Goal: Navigation & Orientation: Find specific page/section

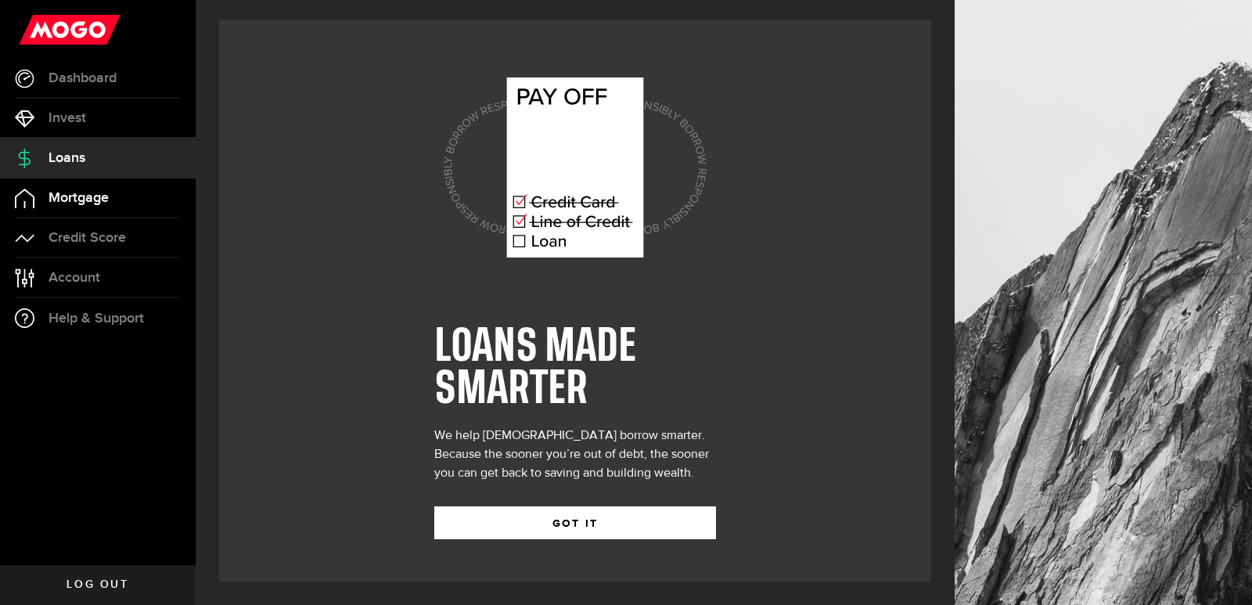
click at [79, 191] on span "Mortgage" at bounding box center [79, 198] width 60 height 14
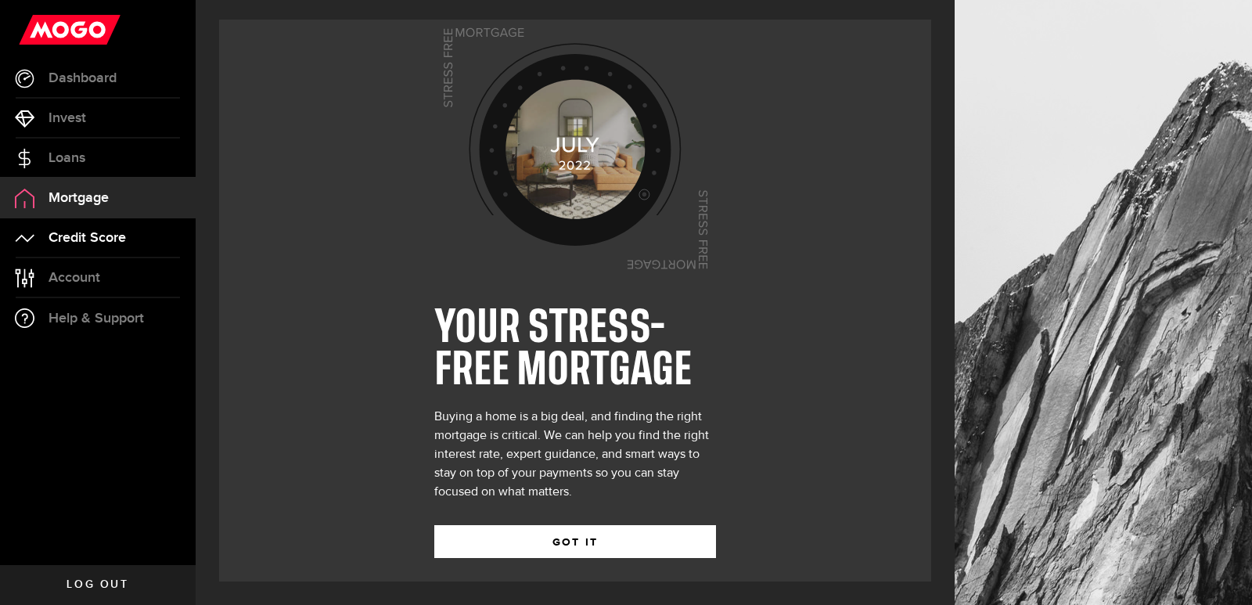
click at [99, 242] on span "Credit Score" at bounding box center [87, 238] width 77 height 14
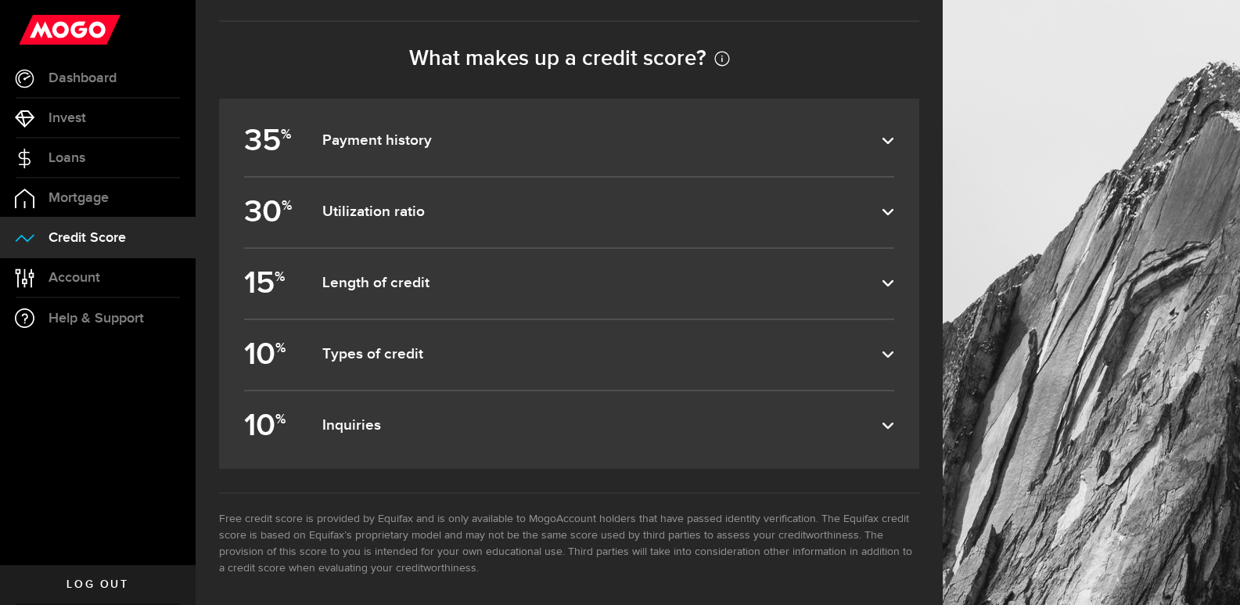
scroll to position [713, 0]
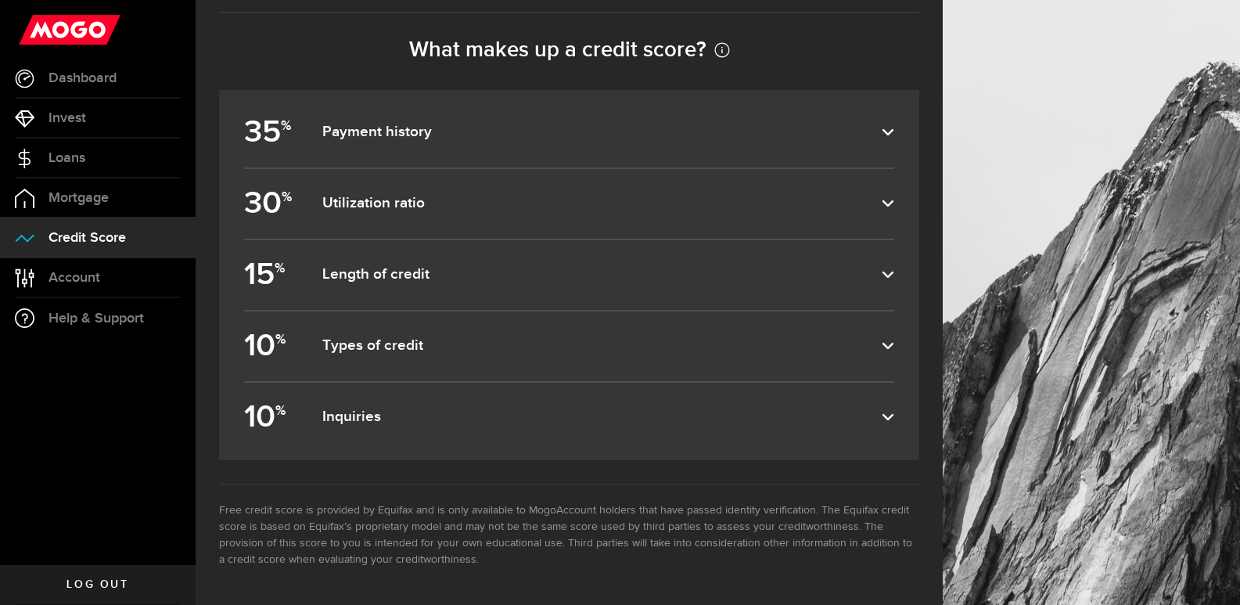
click at [465, 124] on label "35 % Payment history" at bounding box center [569, 133] width 650 height 70
click at [0, 0] on input "35 % Payment history" at bounding box center [0, 0] width 0 height 0
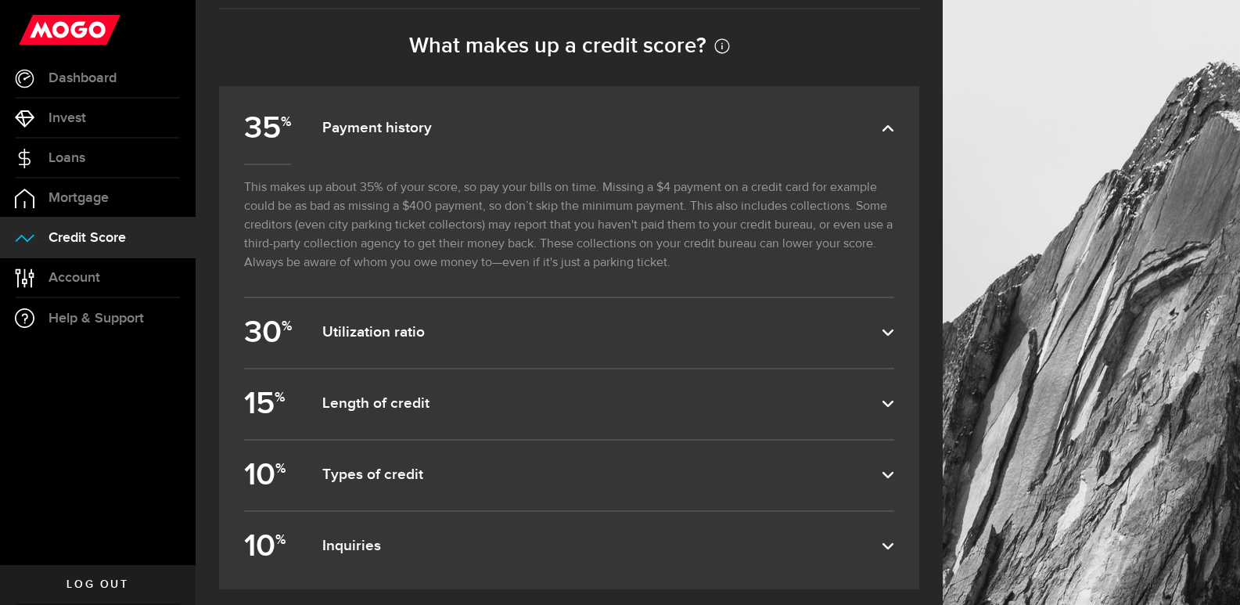
click at [459, 123] on dfn "Payment history" at bounding box center [601, 128] width 559 height 19
click at [0, 0] on input "35 % Payment history" at bounding box center [0, 0] width 0 height 0
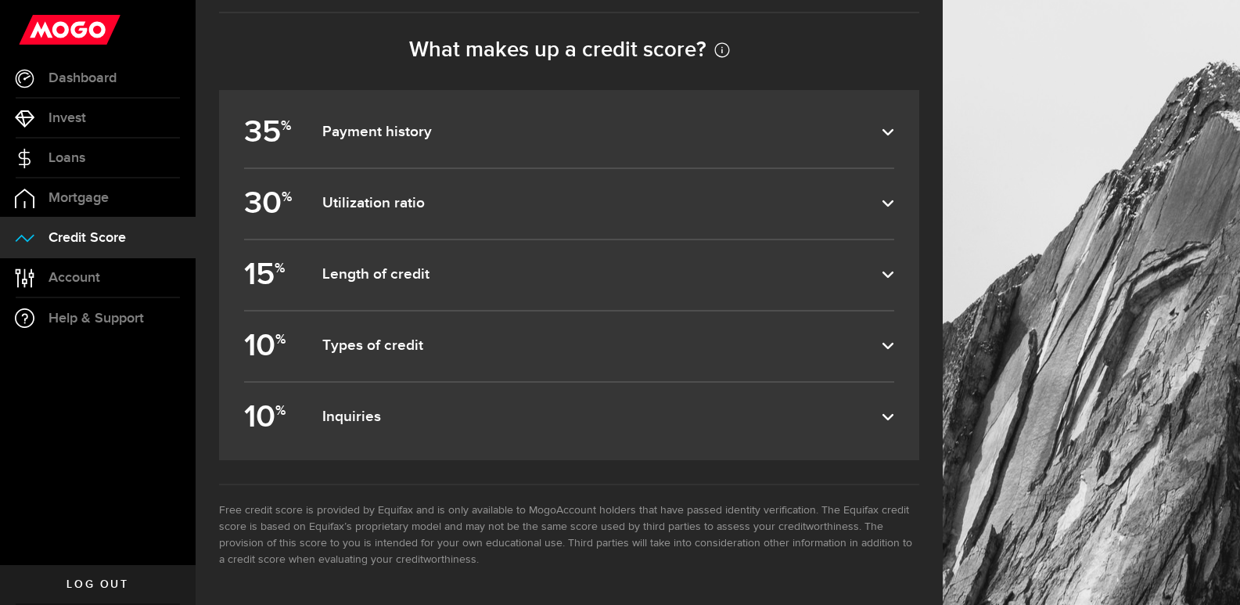
click at [451, 209] on dfn "Utilization ratio" at bounding box center [601, 203] width 559 height 19
click at [0, 0] on input "30 % Utilization ratio" at bounding box center [0, 0] width 0 height 0
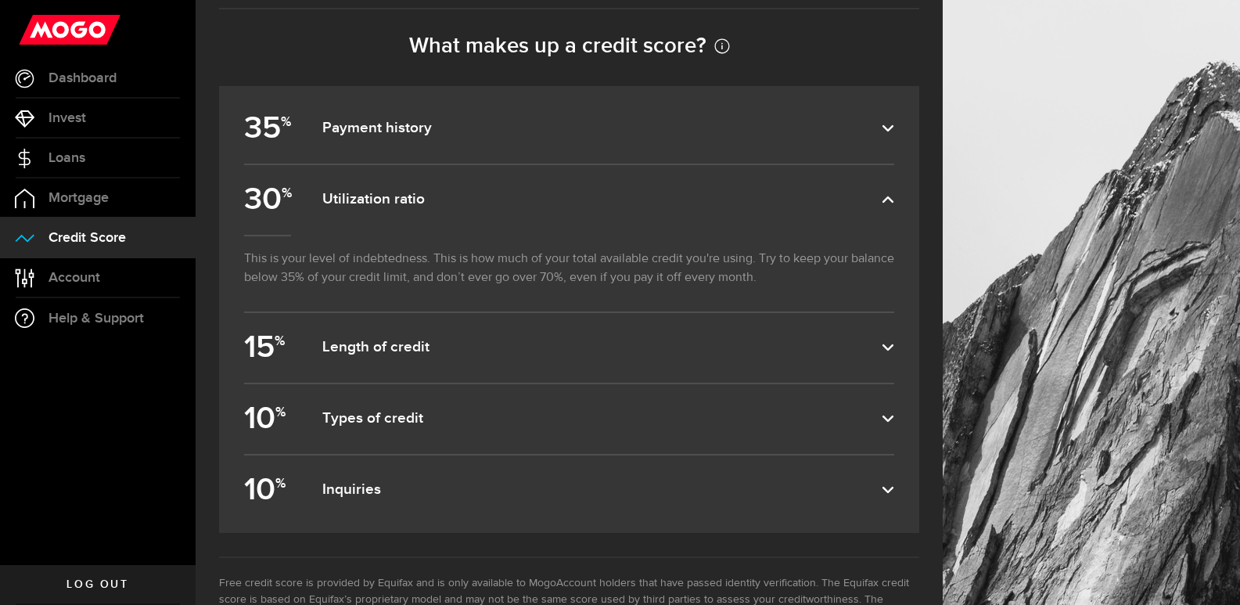
click at [451, 209] on dfn "Utilization ratio" at bounding box center [601, 199] width 559 height 19
click at [0, 0] on input "30 % Utilization ratio" at bounding box center [0, 0] width 0 height 0
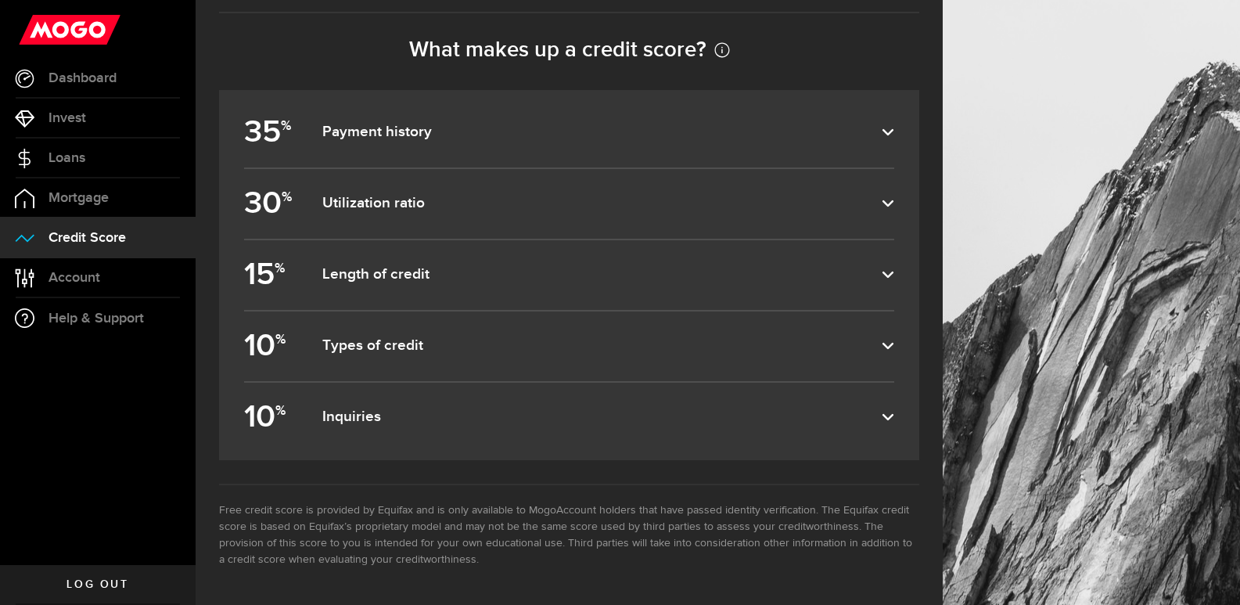
click at [882, 196] on dfn "Utilization ratio" at bounding box center [601, 203] width 559 height 19
click at [0, 0] on input "30 % Utilization ratio" at bounding box center [0, 0] width 0 height 0
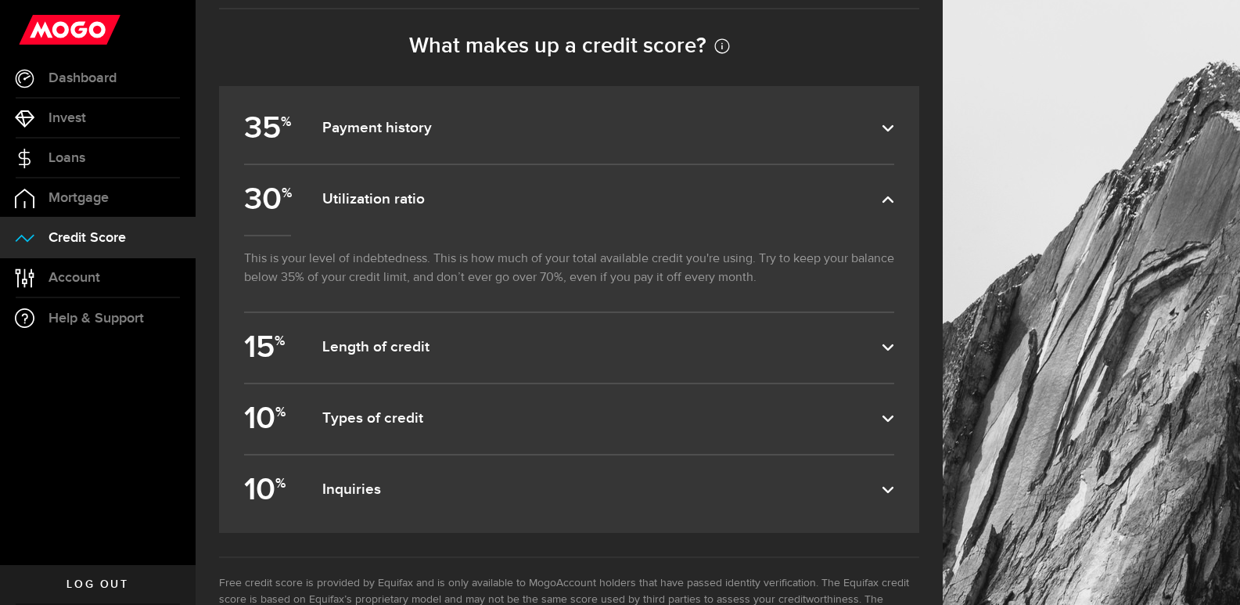
click at [751, 366] on label "15 % Length of credit" at bounding box center [569, 348] width 650 height 70
click at [0, 0] on input "15 % Length of credit" at bounding box center [0, 0] width 0 height 0
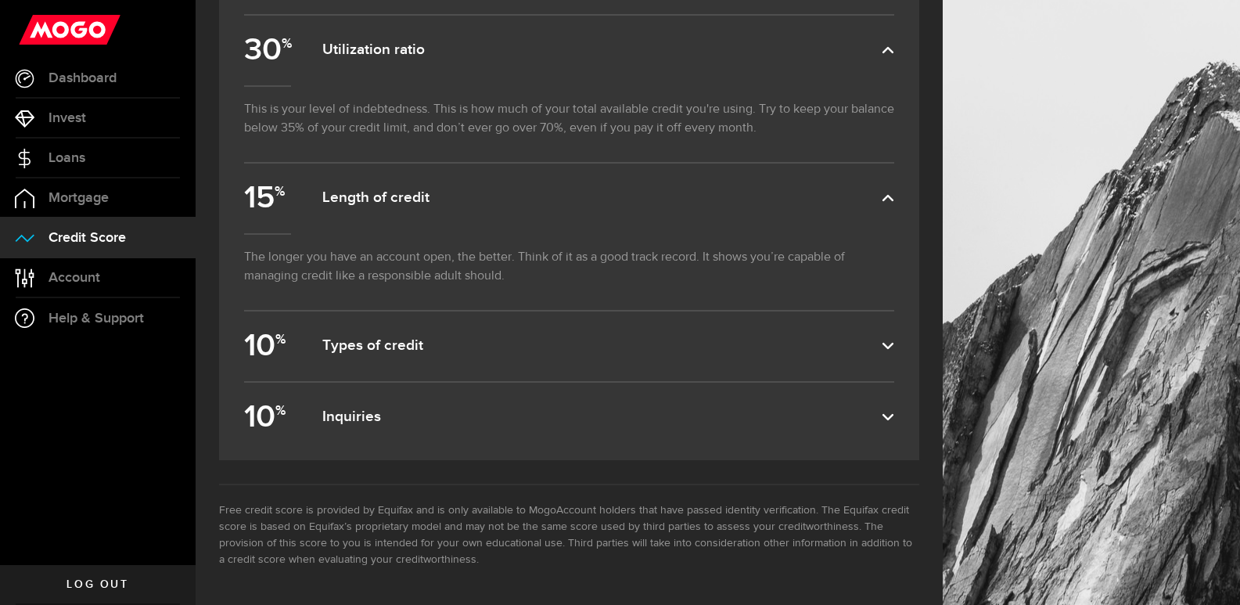
scroll to position [866, 0]
click at [424, 349] on dfn "Types of credit" at bounding box center [601, 345] width 559 height 19
click at [0, 0] on input "10 % Types of credit" at bounding box center [0, 0] width 0 height 0
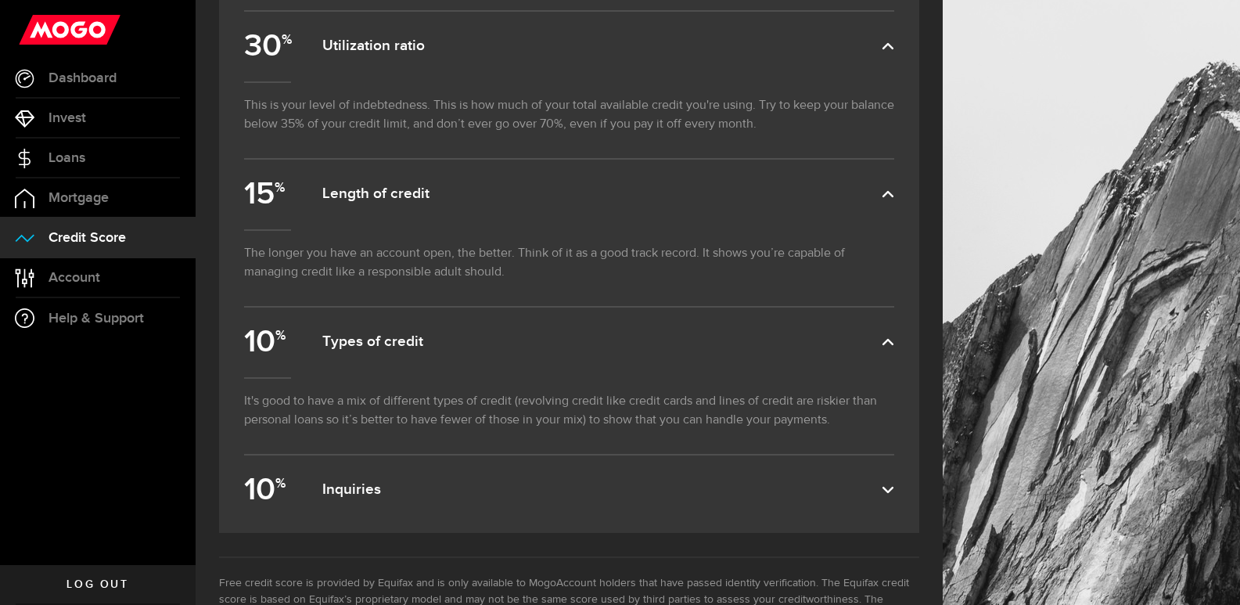
scroll to position [943, 0]
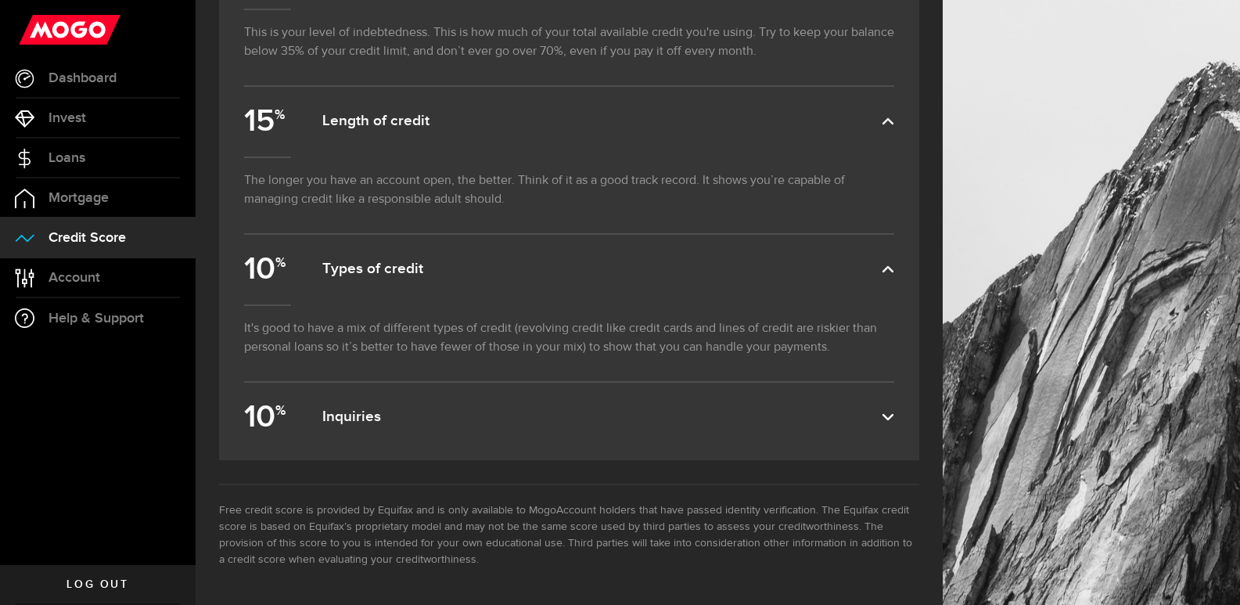
click at [882, 417] on dfn "Inquiries" at bounding box center [601, 417] width 559 height 19
click at [0, 0] on input "10 % Inquiries" at bounding box center [0, 0] width 0 height 0
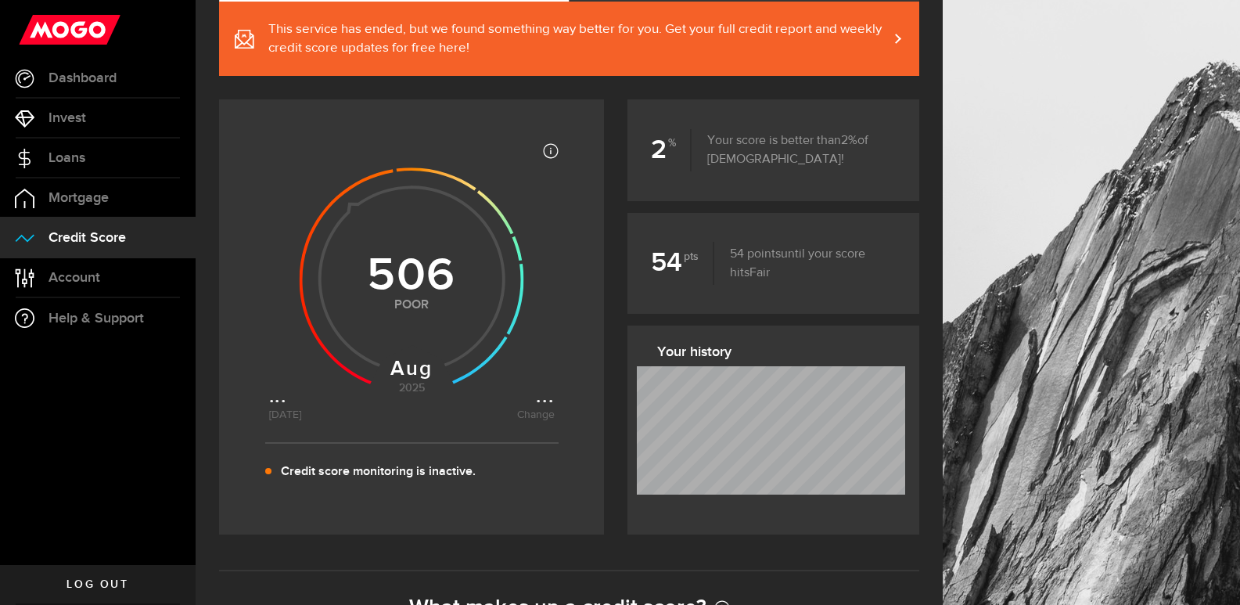
scroll to position [0, 0]
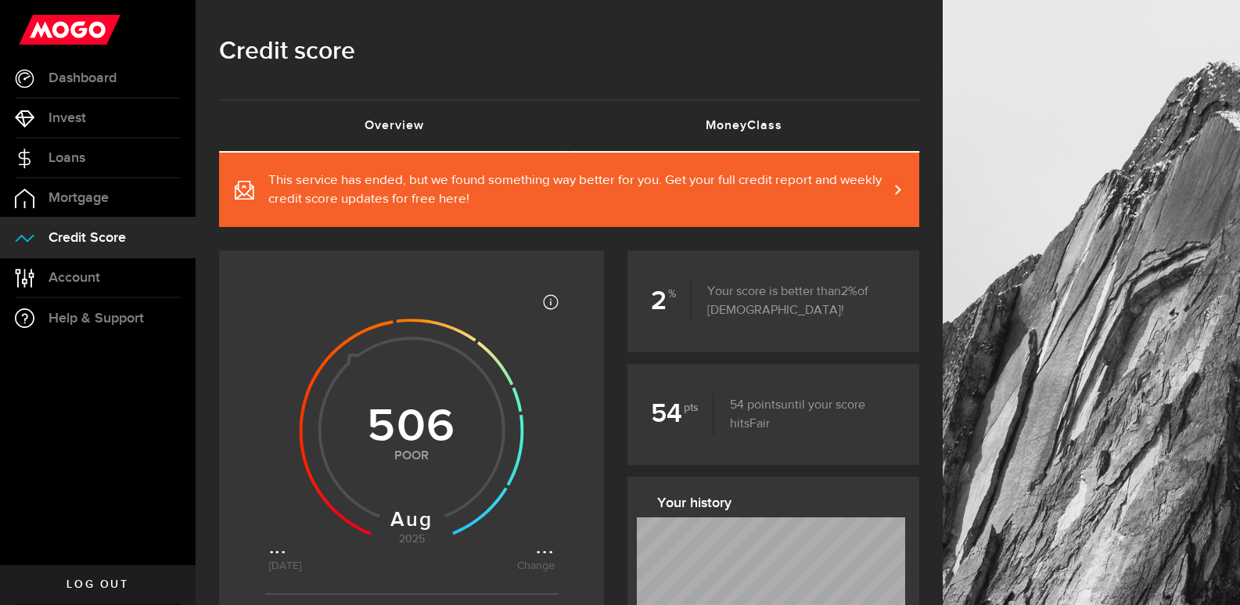
click at [745, 117] on link "MoneyClass (requires attention)" at bounding box center [745, 126] width 350 height 50
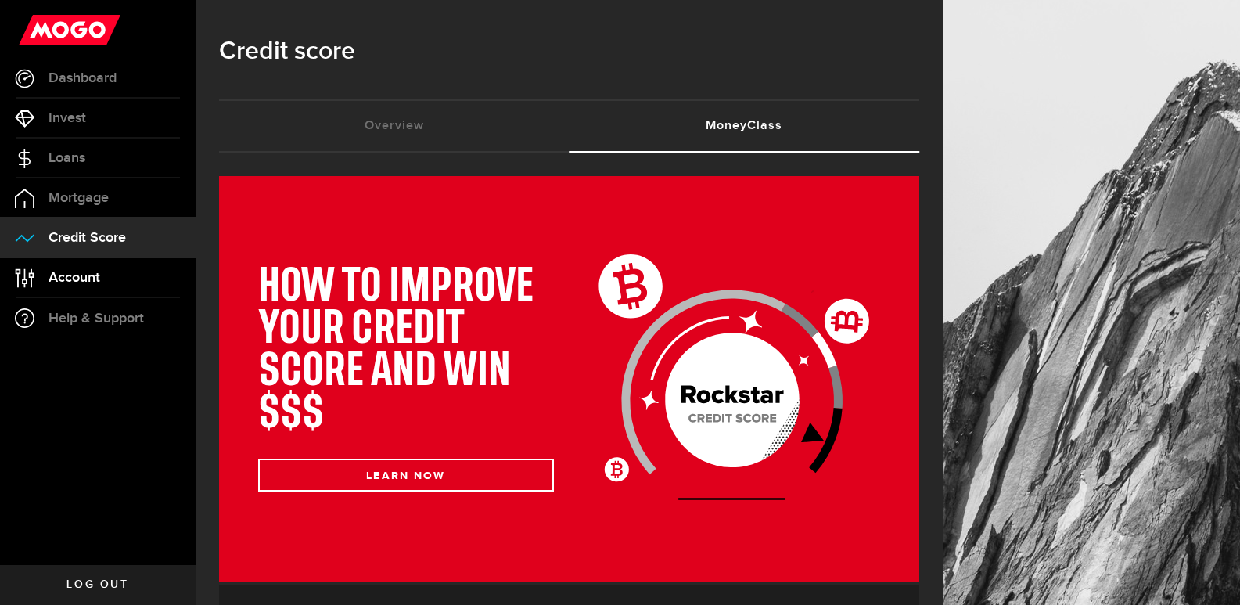
click at [70, 271] on span "Account" at bounding box center [75, 278] width 52 height 14
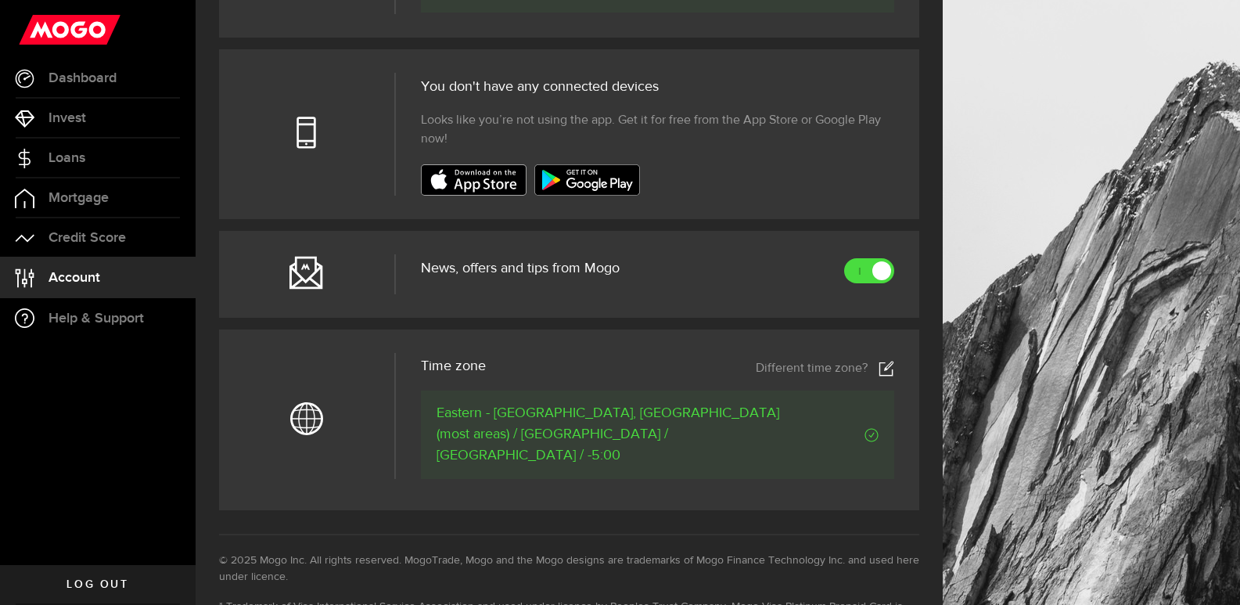
scroll to position [469, 0]
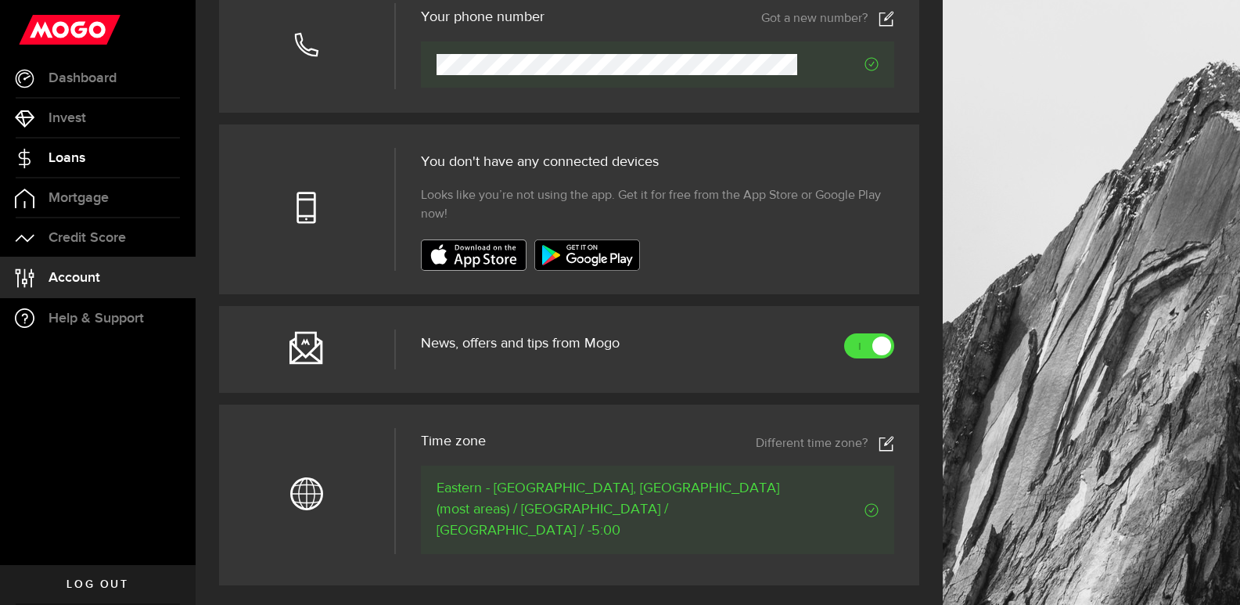
click at [86, 159] on link "Loans" at bounding box center [98, 157] width 196 height 39
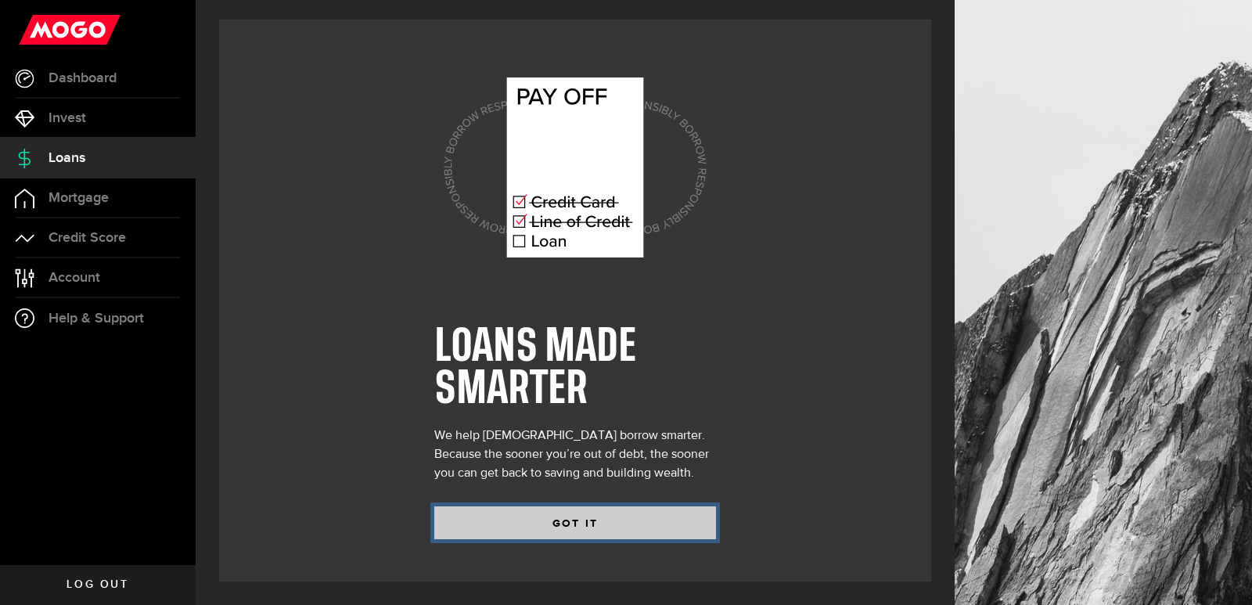
click at [486, 519] on button "GOT IT" at bounding box center [575, 522] width 282 height 33
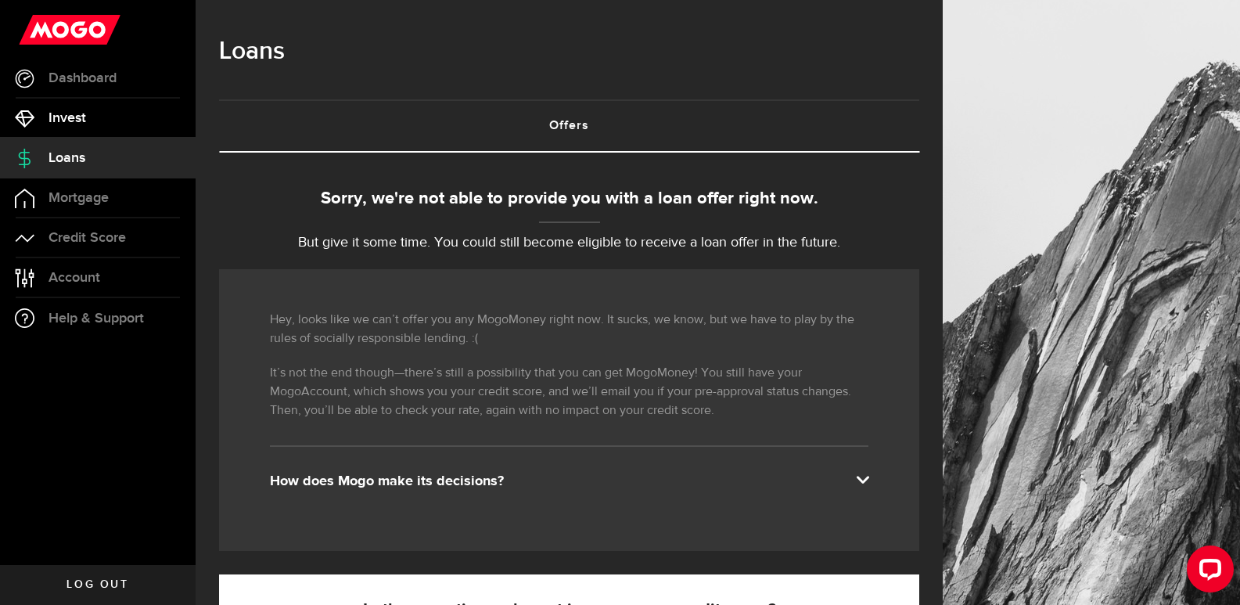
click at [78, 117] on span "Invest" at bounding box center [68, 118] width 38 height 14
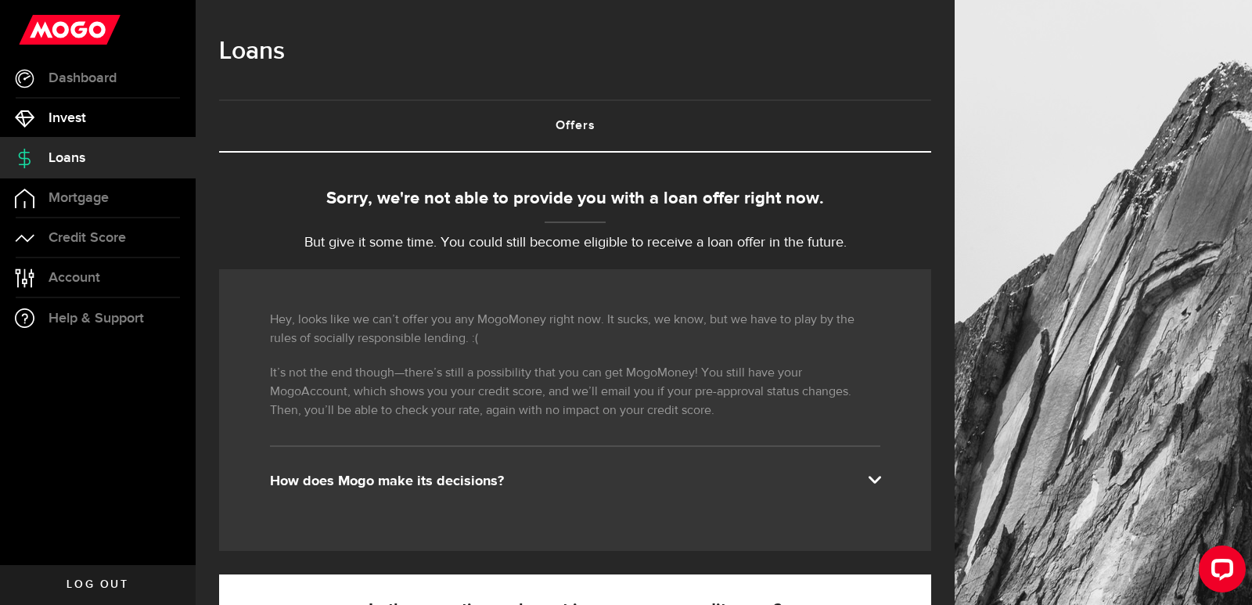
click at [78, 117] on span "Invest" at bounding box center [68, 118] width 38 height 14
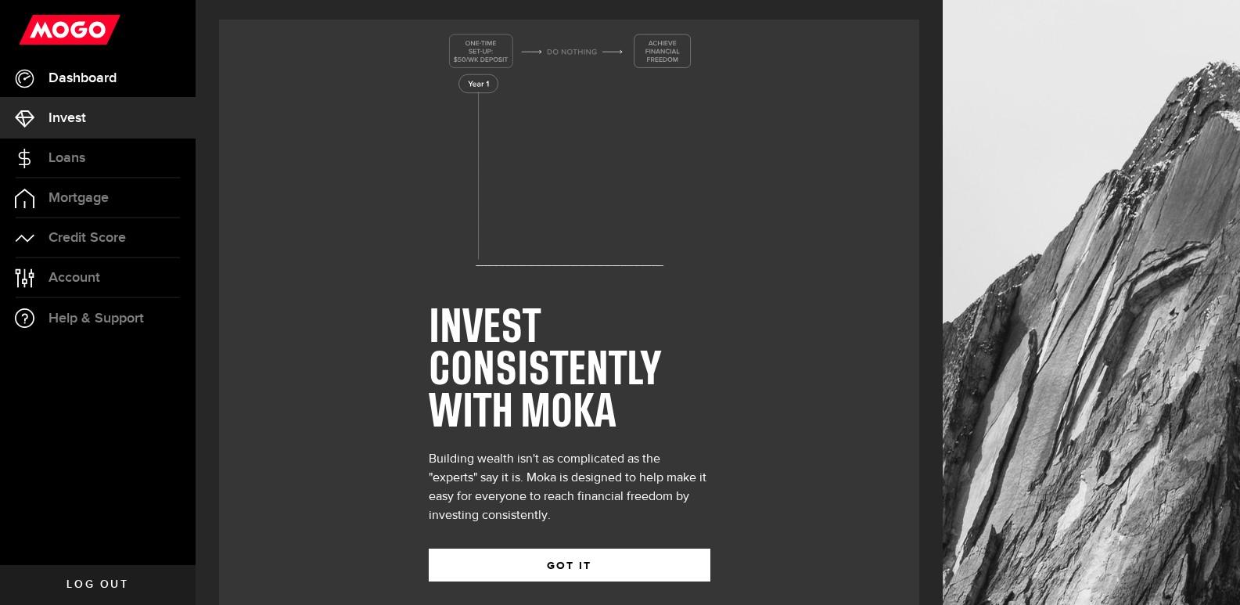
click at [124, 68] on link "Dashboard" at bounding box center [98, 78] width 196 height 39
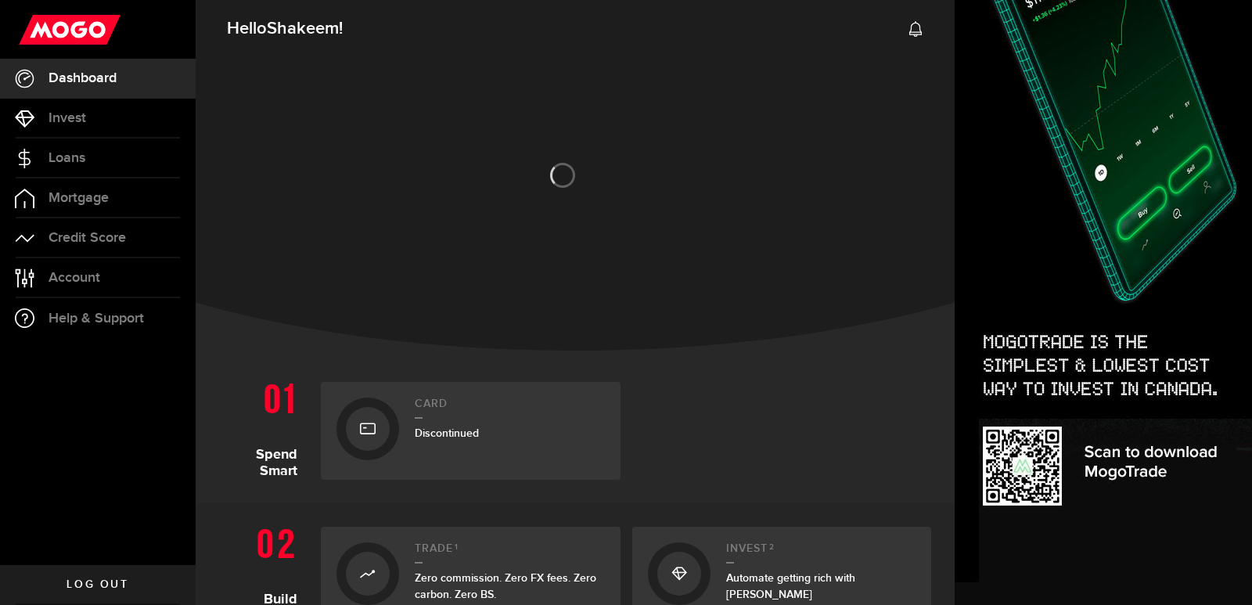
scroll to position [547, 0]
